Goal: Transaction & Acquisition: Purchase product/service

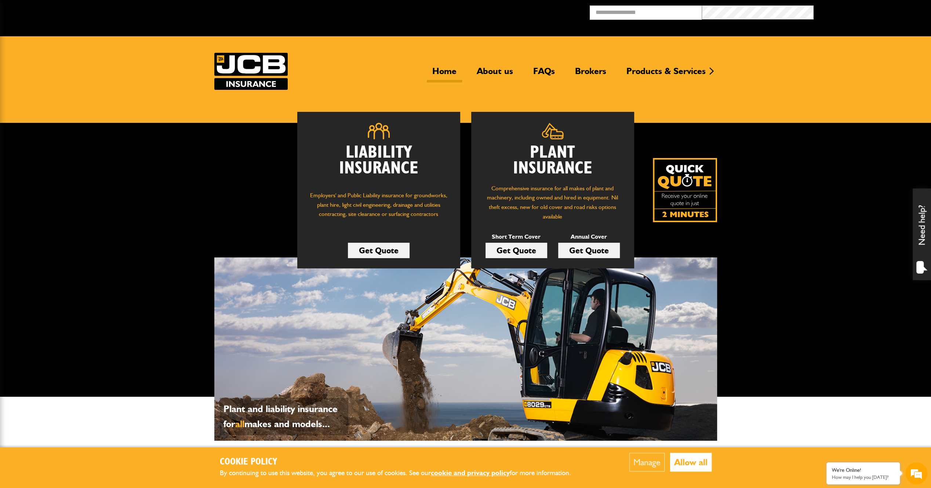
click at [515, 252] on link "Get Quote" at bounding box center [516, 250] width 62 height 15
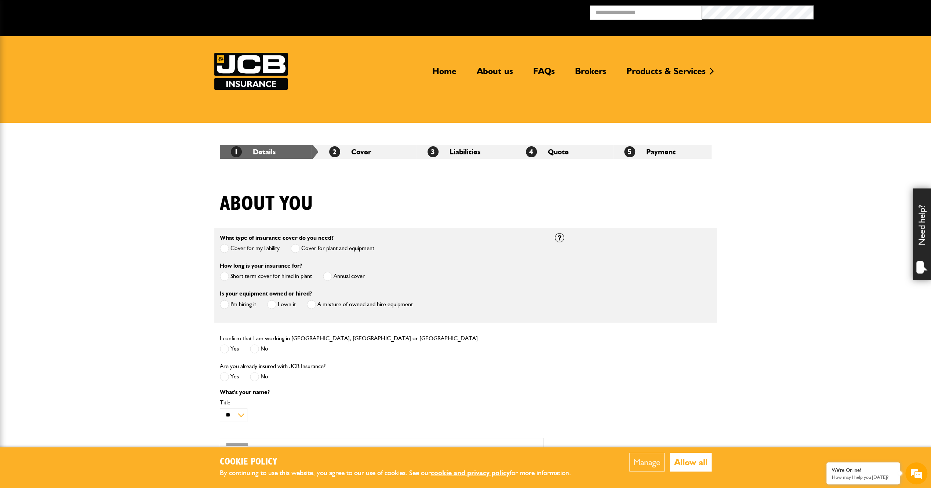
click at [225, 278] on span at bounding box center [224, 276] width 9 height 9
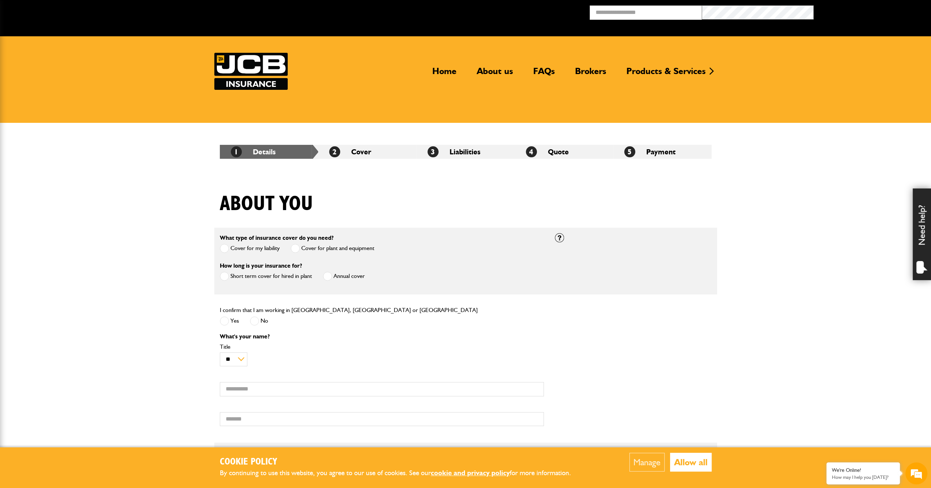
click at [226, 320] on span at bounding box center [224, 321] width 9 height 9
